Goal: Find specific page/section: Find specific page/section

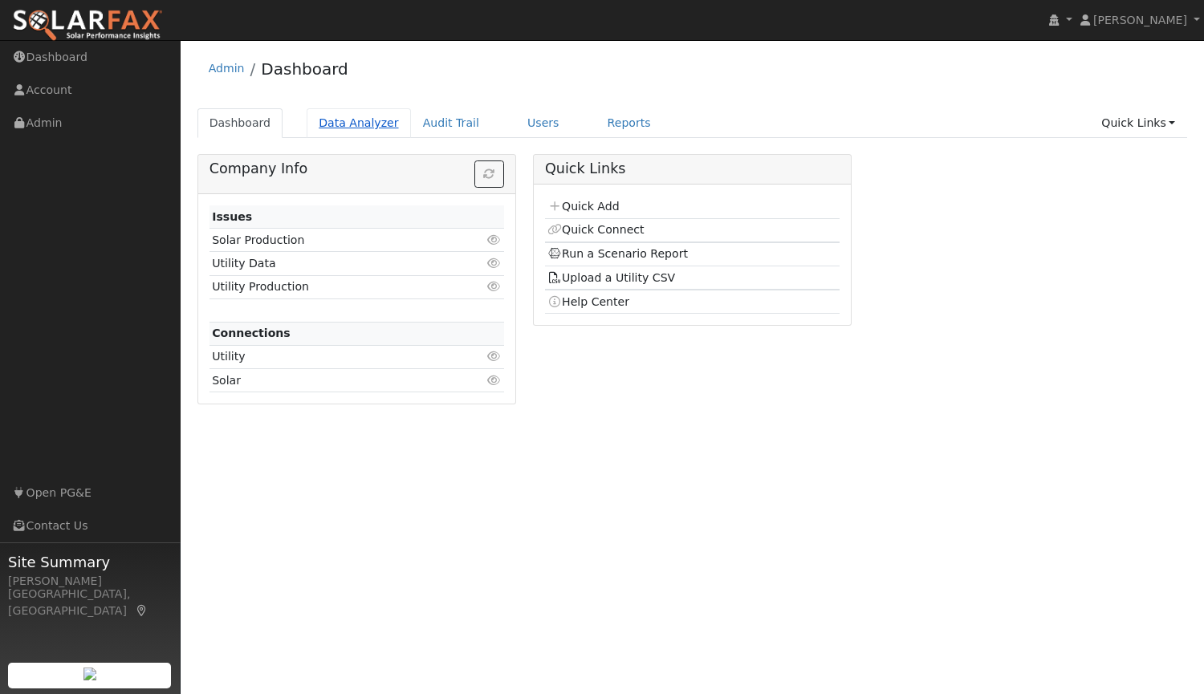
click at [355, 128] on link "Data Analyzer" at bounding box center [359, 123] width 104 height 30
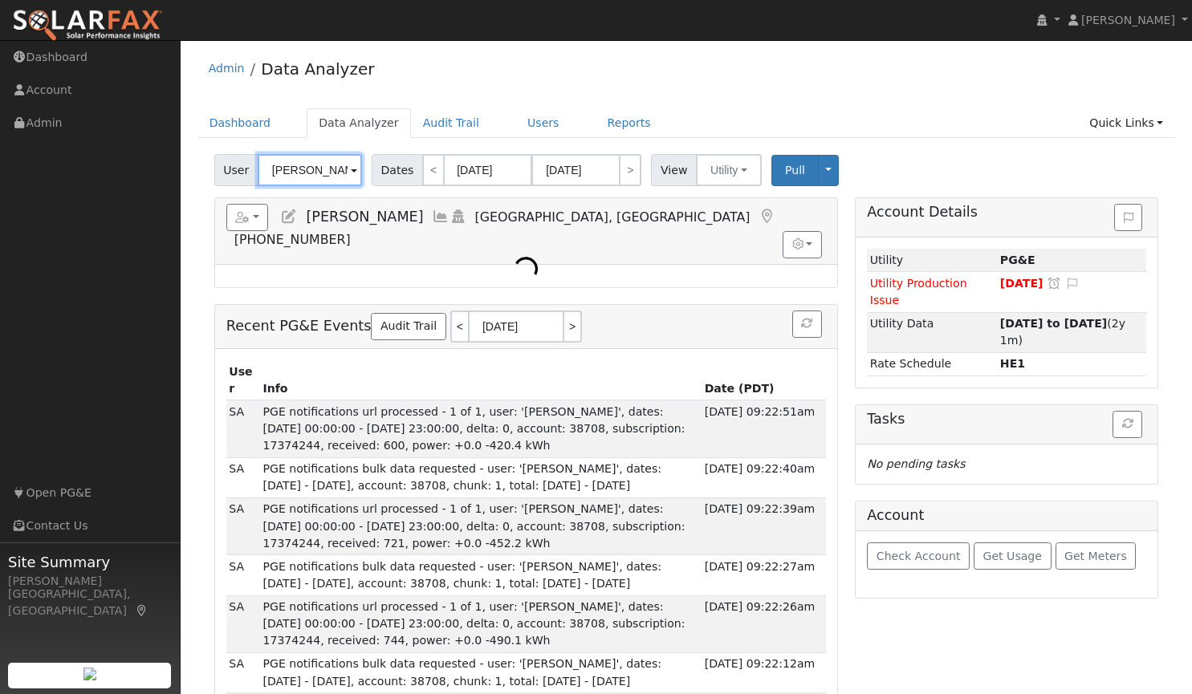
click at [320, 171] on input "Linda Shrader" at bounding box center [310, 170] width 104 height 32
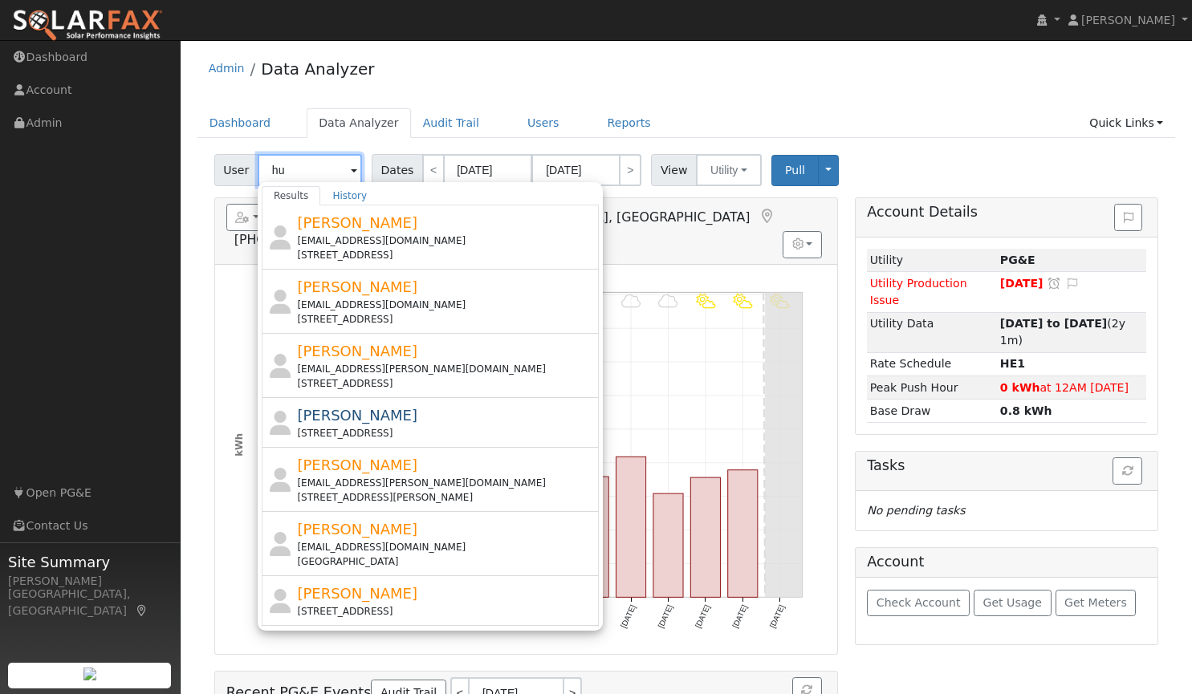
type input "h"
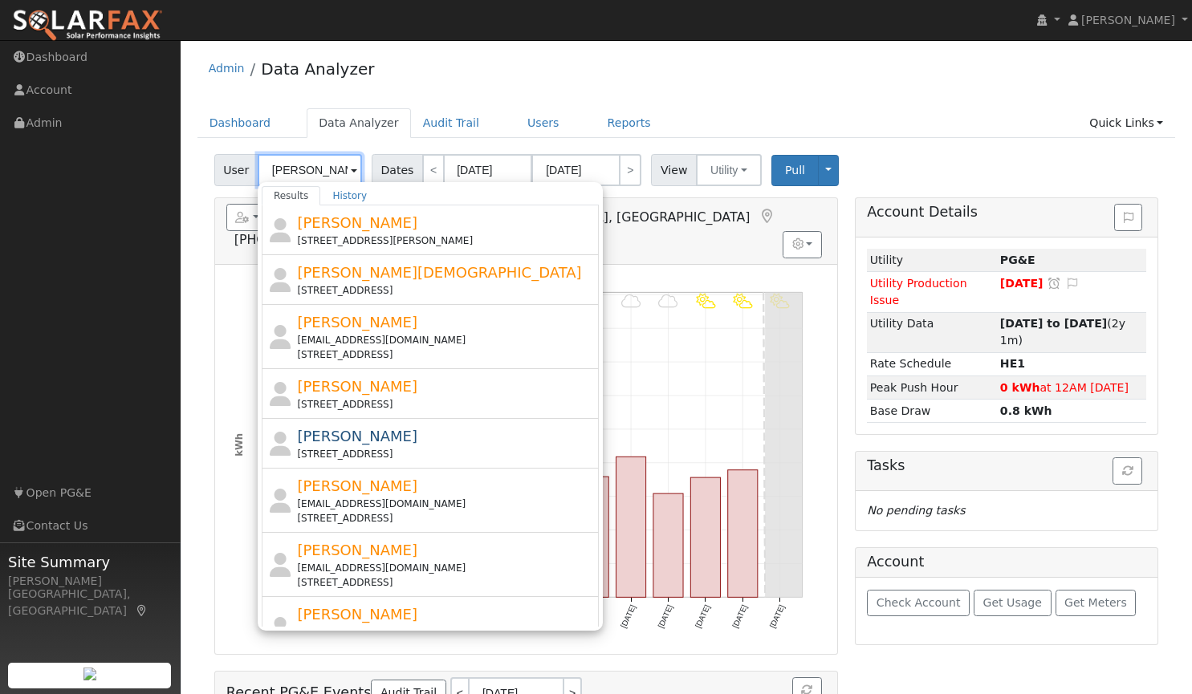
type input "dona"
